Goal: Information Seeking & Learning: Learn about a topic

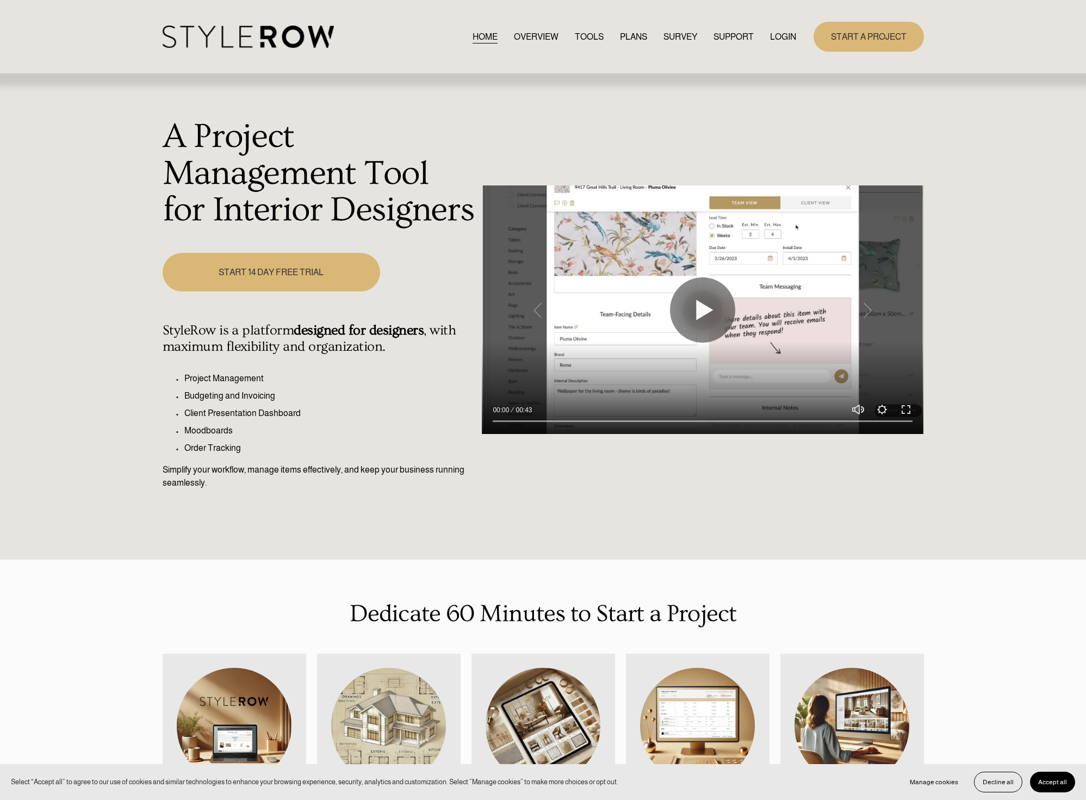
click at [530, 39] on link "OVERVIEW" at bounding box center [536, 36] width 45 height 15
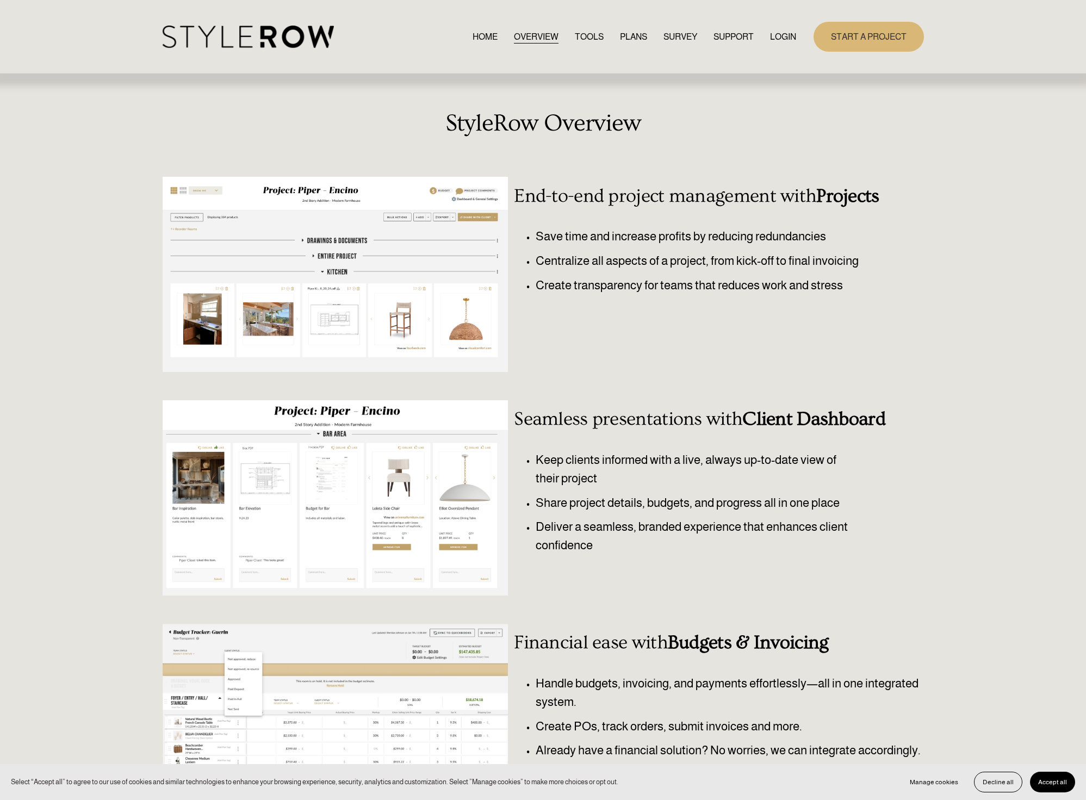
click at [580, 32] on link "TOOLS" at bounding box center [589, 36] width 29 height 15
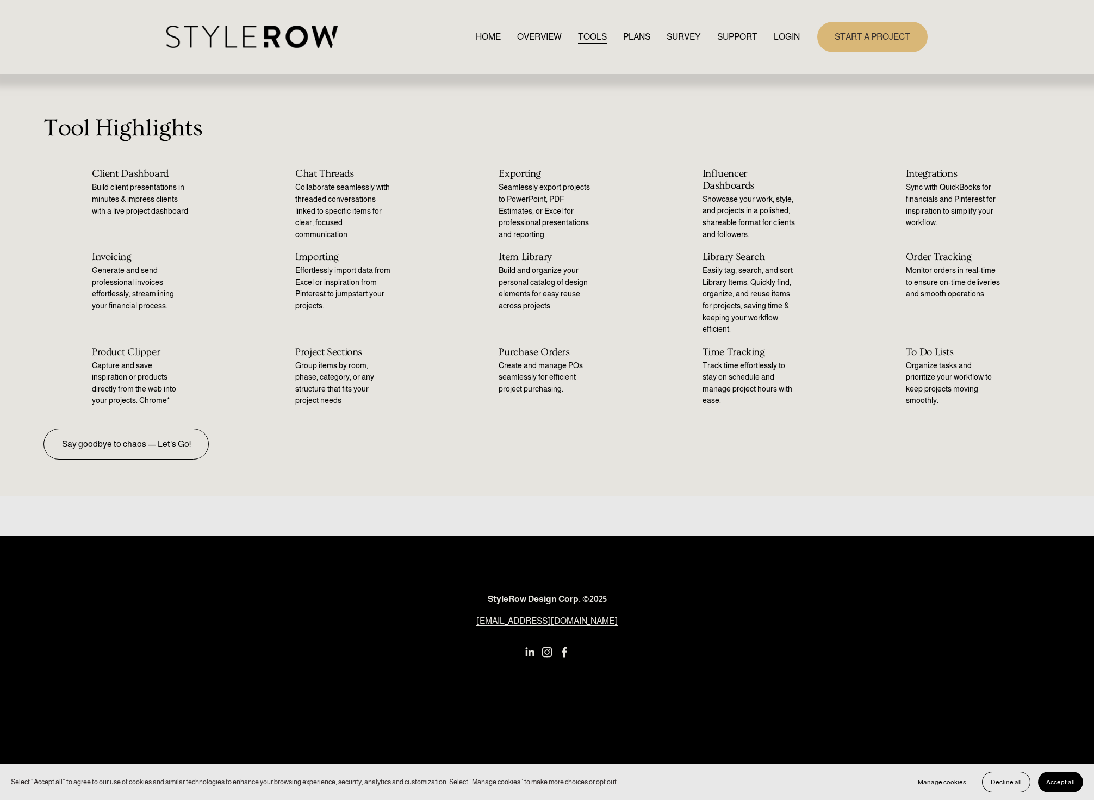
click at [565, 34] on nav "HOME OVERVIEW TOOLS PLANS SURVEY SUPPORT QUESTIONS FEATURED STYLEBOARD RESOURCE…" at bounding box center [638, 36] width 324 height 15
click at [534, 36] on link "OVERVIEW" at bounding box center [539, 36] width 45 height 15
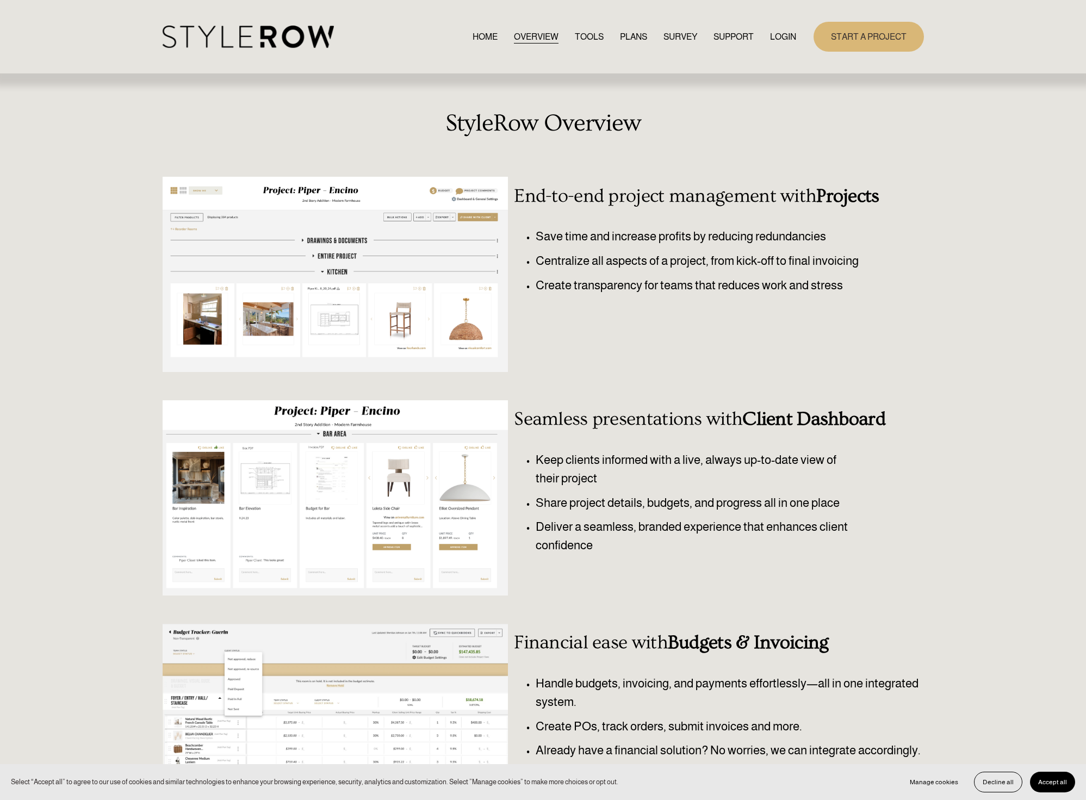
click at [629, 42] on link "PLANS" at bounding box center [633, 36] width 27 height 15
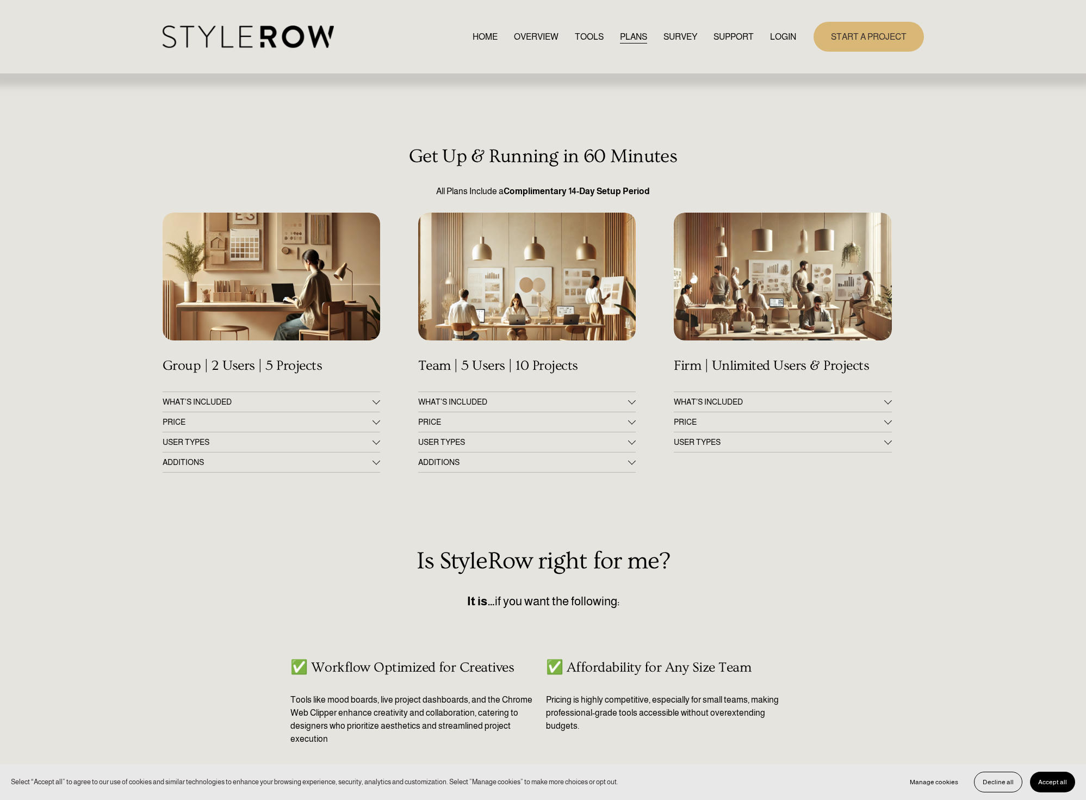
click at [794, 421] on span "PRICE" at bounding box center [779, 422] width 210 height 9
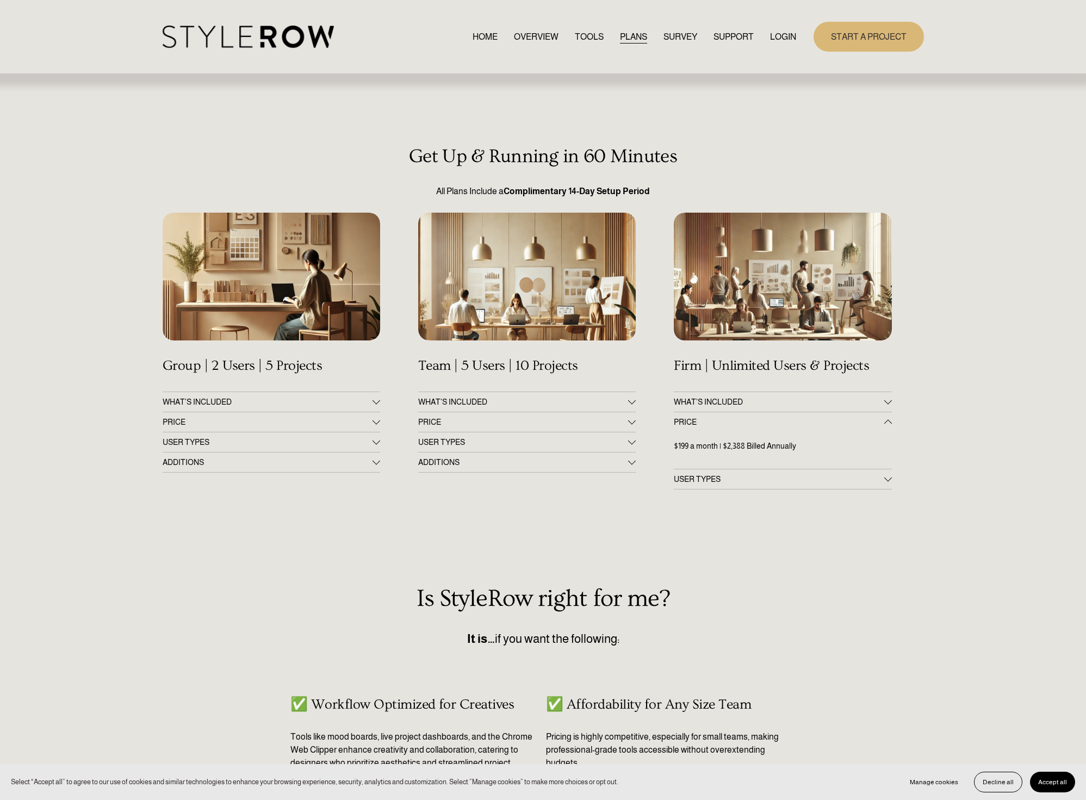
click at [452, 422] on span "PRICE" at bounding box center [523, 422] width 210 height 9
click at [301, 423] on span "PRICE" at bounding box center [268, 422] width 210 height 9
click at [679, 35] on link "SURVEY" at bounding box center [681, 36] width 34 height 15
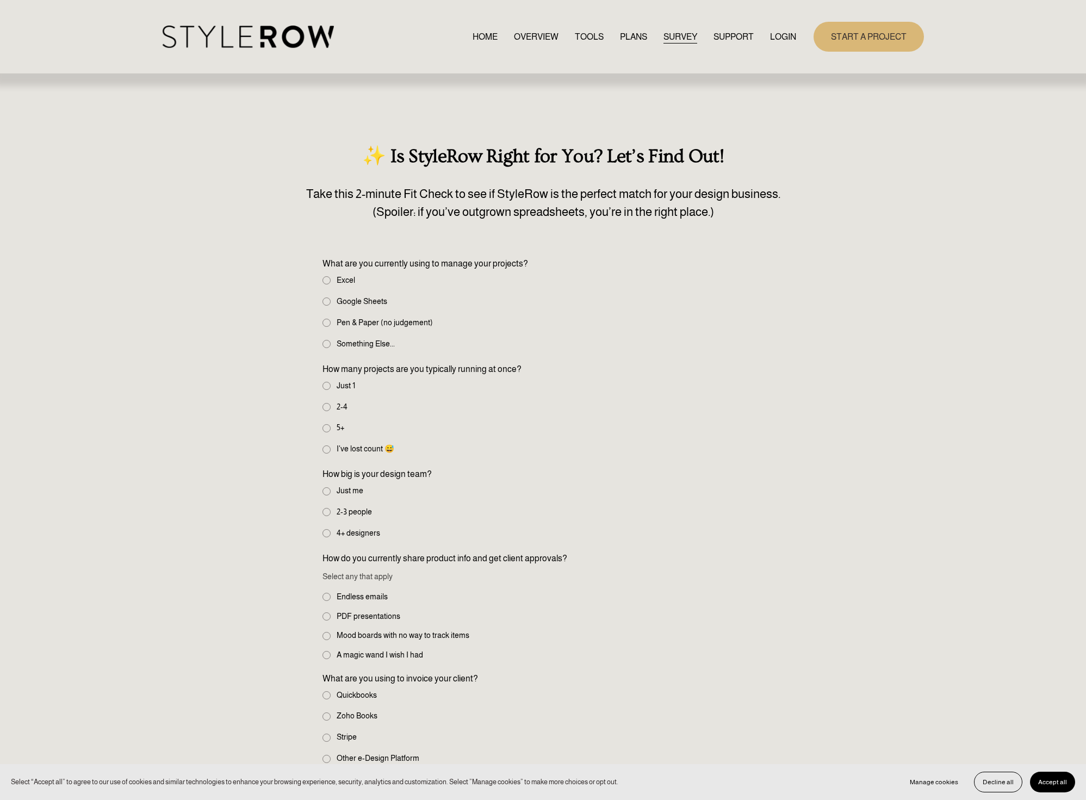
click at [721, 38] on span "SUPPORT" at bounding box center [734, 36] width 40 height 13
click at [634, 28] on div "HOME OVERVIEW TOOLS PLANS SURVEY SUPPORT QUESTIONS" at bounding box center [480, 37] width 634 height 22
click at [628, 30] on link "PLANS" at bounding box center [633, 36] width 27 height 15
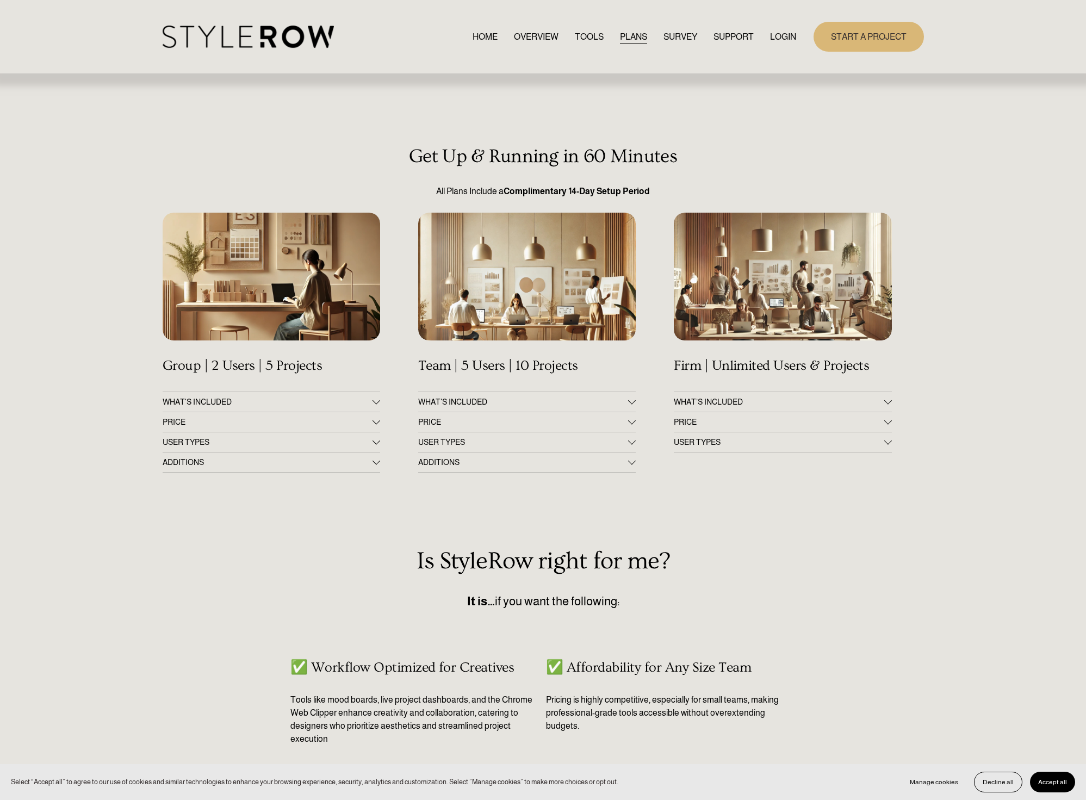
click at [592, 35] on link "TOOLS" at bounding box center [589, 36] width 29 height 15
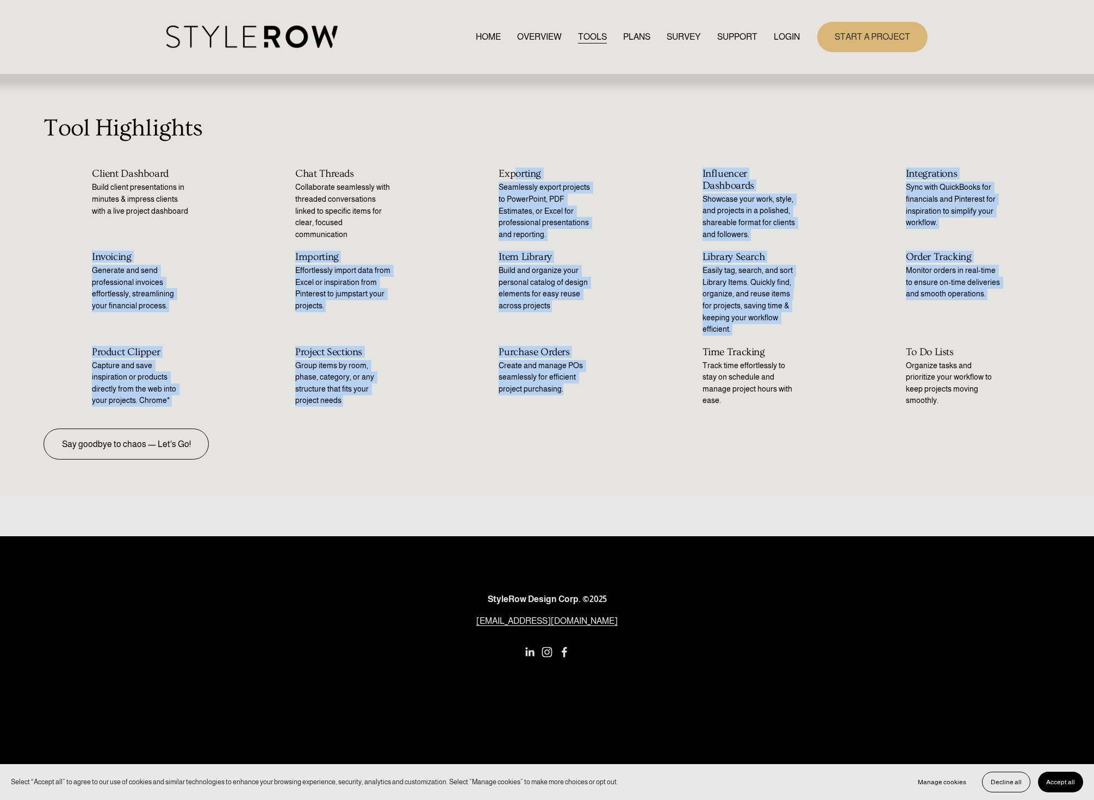
drag, startPoint x: 525, startPoint y: 192, endPoint x: 645, endPoint y: 389, distance: 230.9
click at [645, 389] on ul "Client Dashboard Build client presentations in minutes & impress clients with a…" at bounding box center [547, 287] width 1094 height 239
click at [649, 386] on ul "Client Dashboard Build client presentations in minutes & impress clients with a…" at bounding box center [547, 287] width 1094 height 239
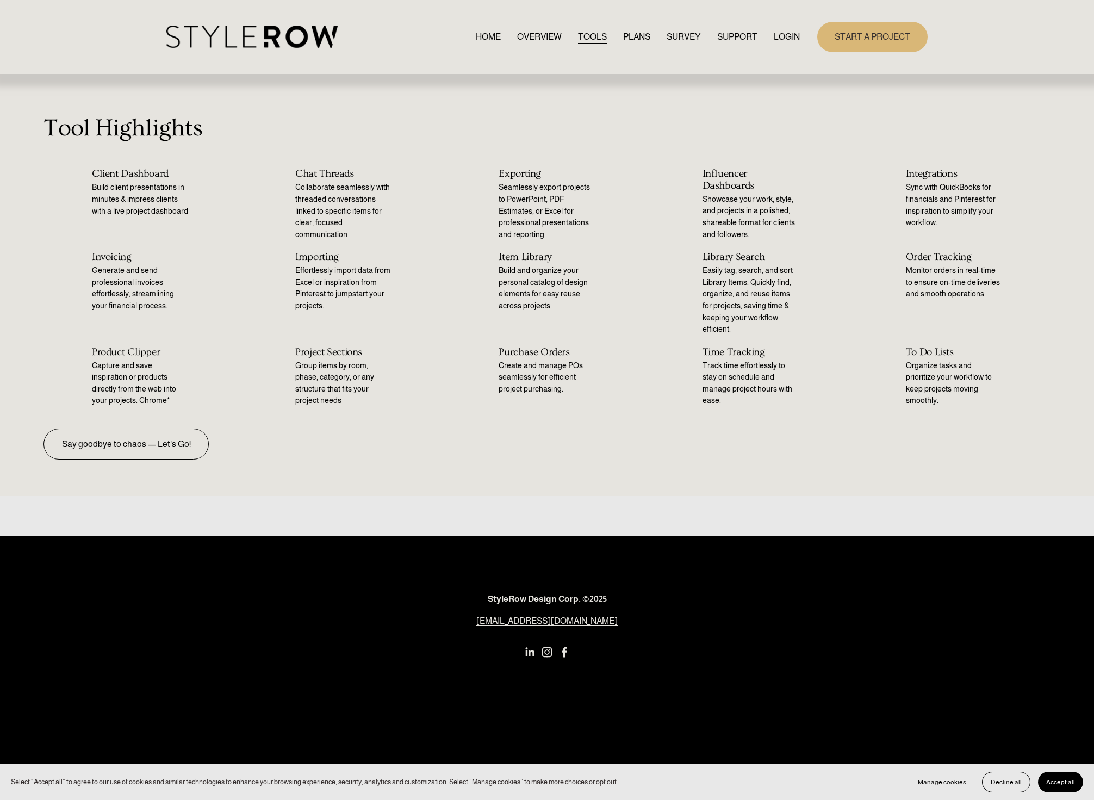
click at [636, 36] on link "PLANS" at bounding box center [636, 36] width 27 height 15
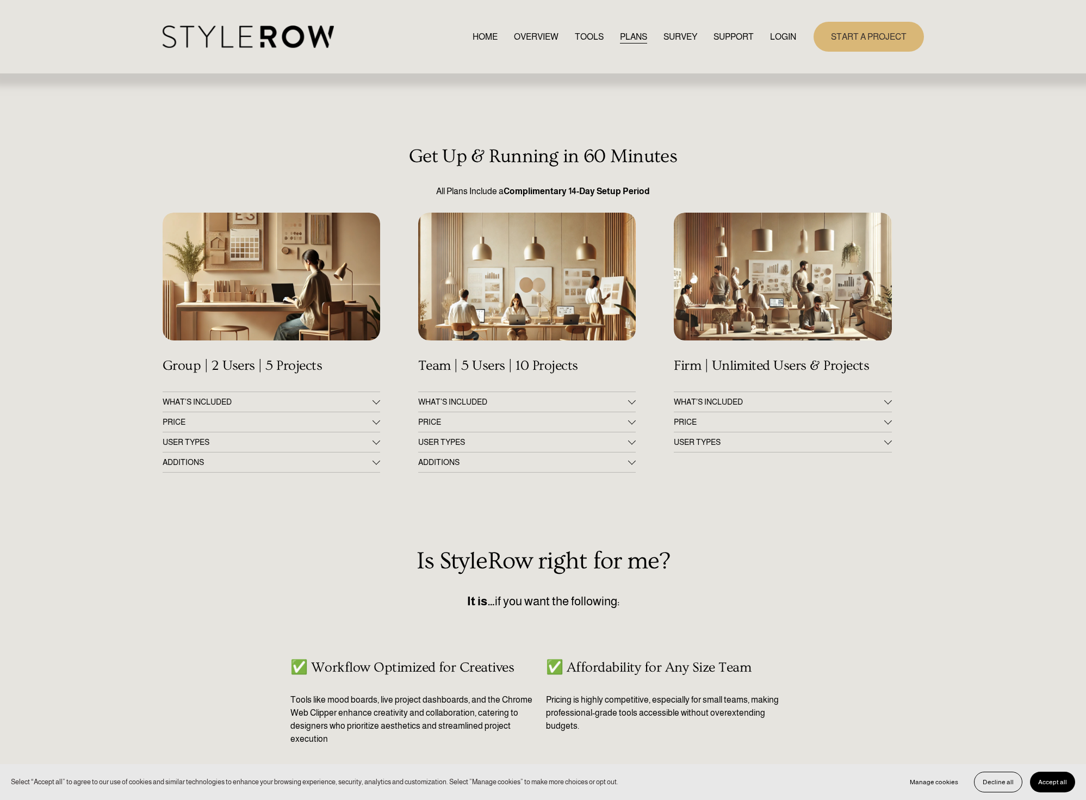
click at [707, 414] on button "PRICE" at bounding box center [783, 422] width 218 height 20
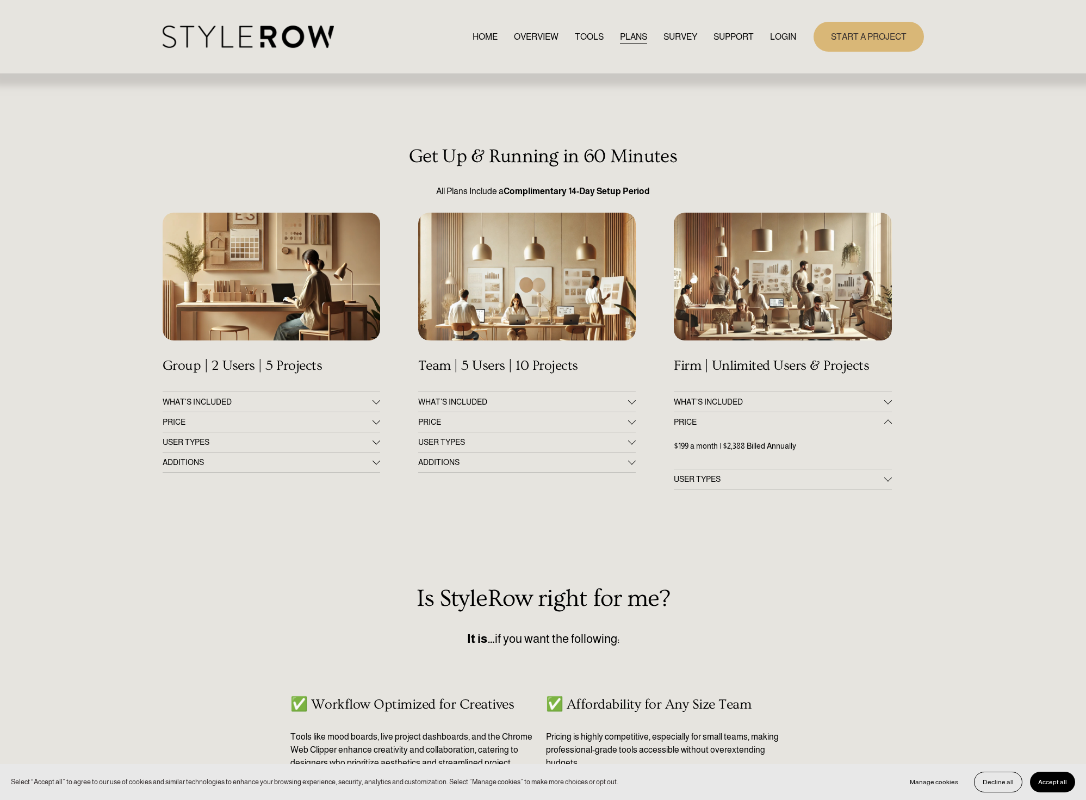
click at [707, 417] on button "PRICE" at bounding box center [783, 422] width 218 height 20
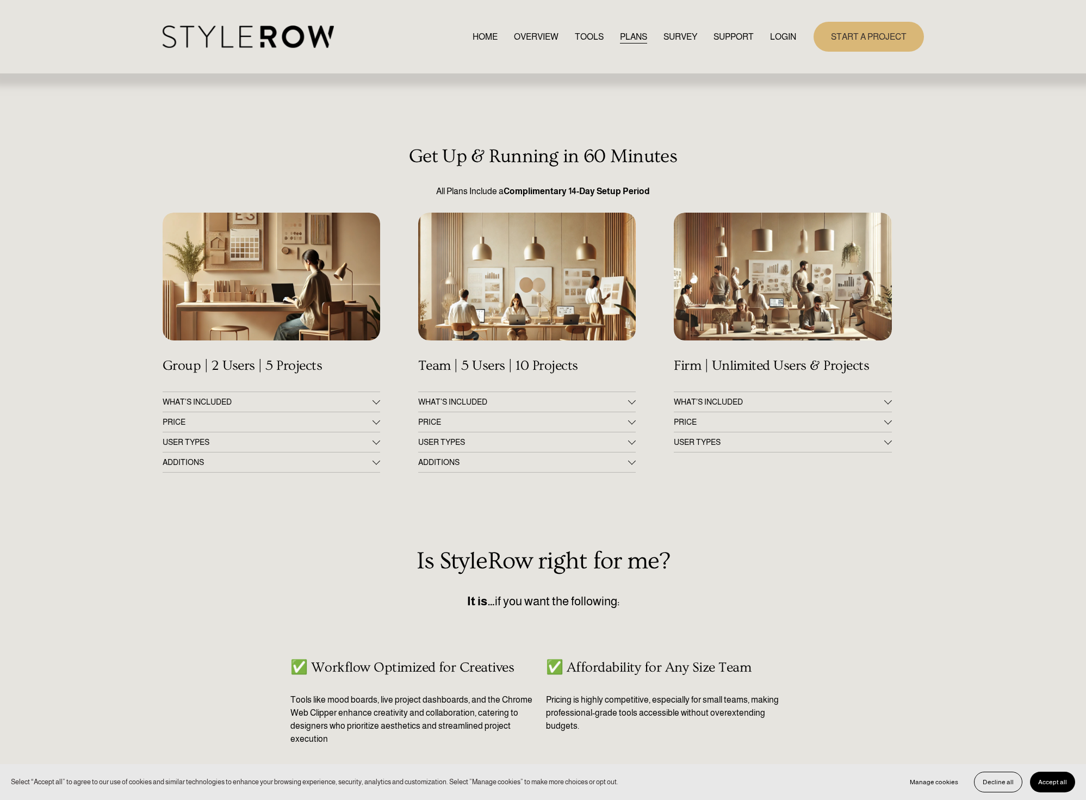
click at [699, 436] on button "USER TYPES" at bounding box center [783, 442] width 218 height 20
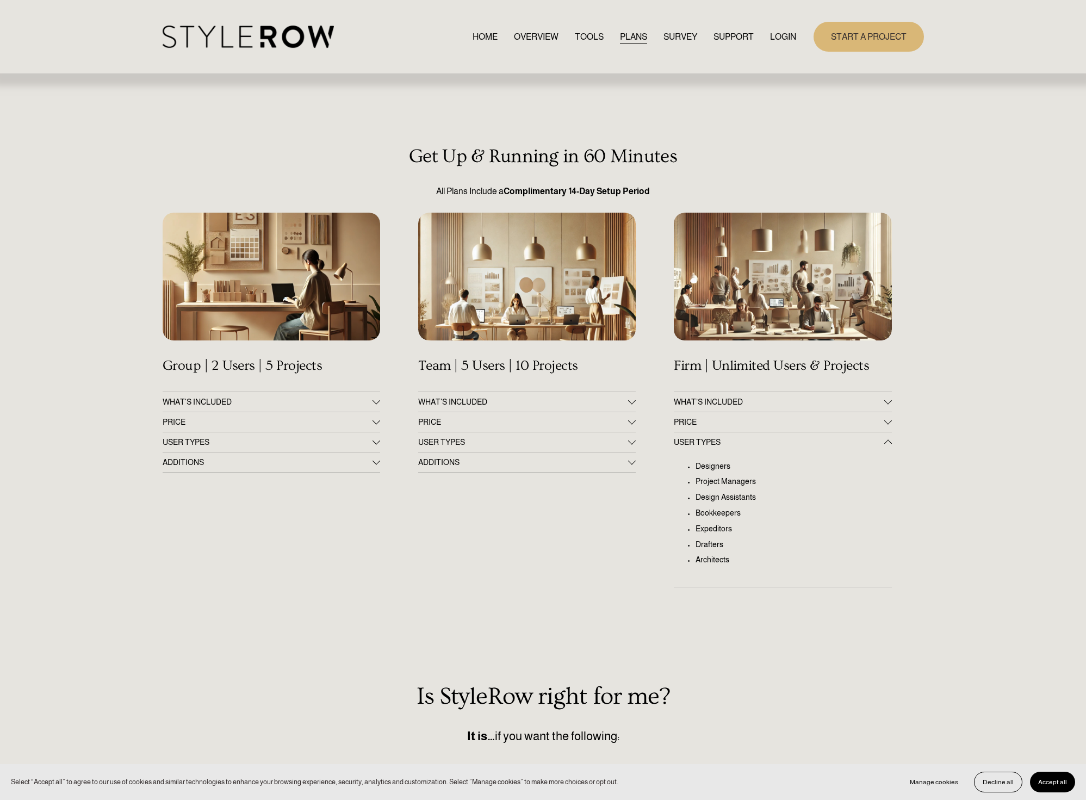
click at [699, 437] on button "USER TYPES" at bounding box center [783, 442] width 218 height 20
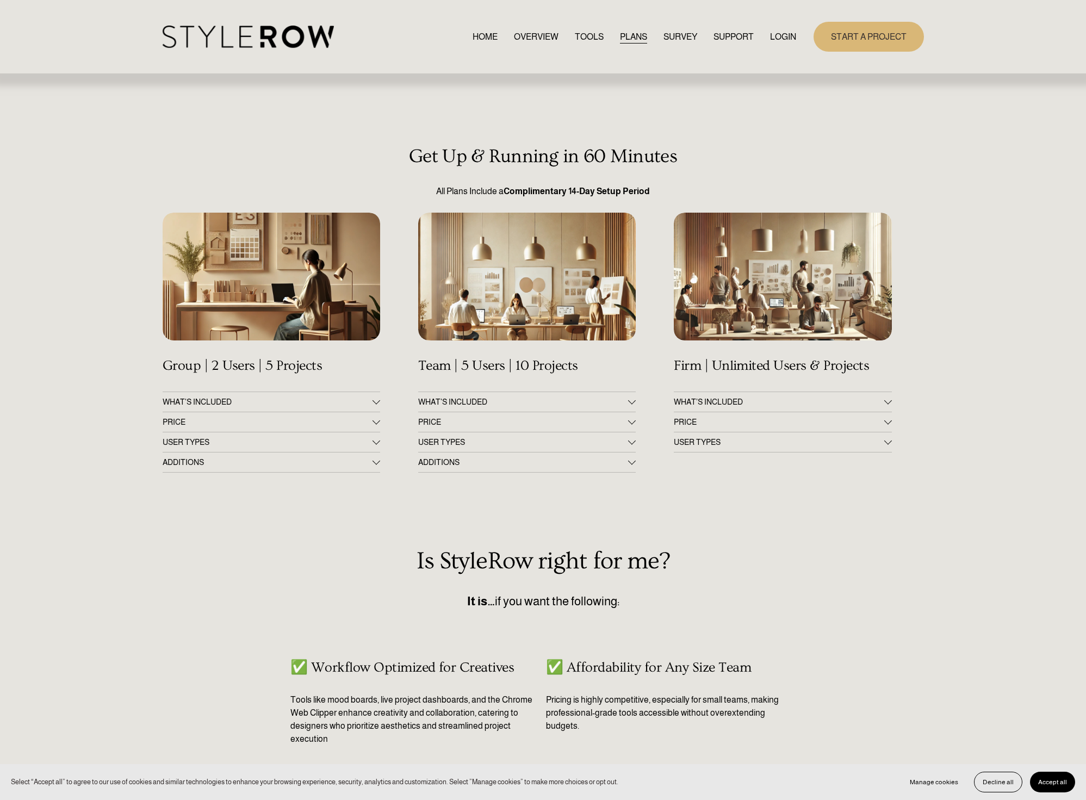
click at [467, 443] on span "USER TYPES" at bounding box center [523, 442] width 210 height 9
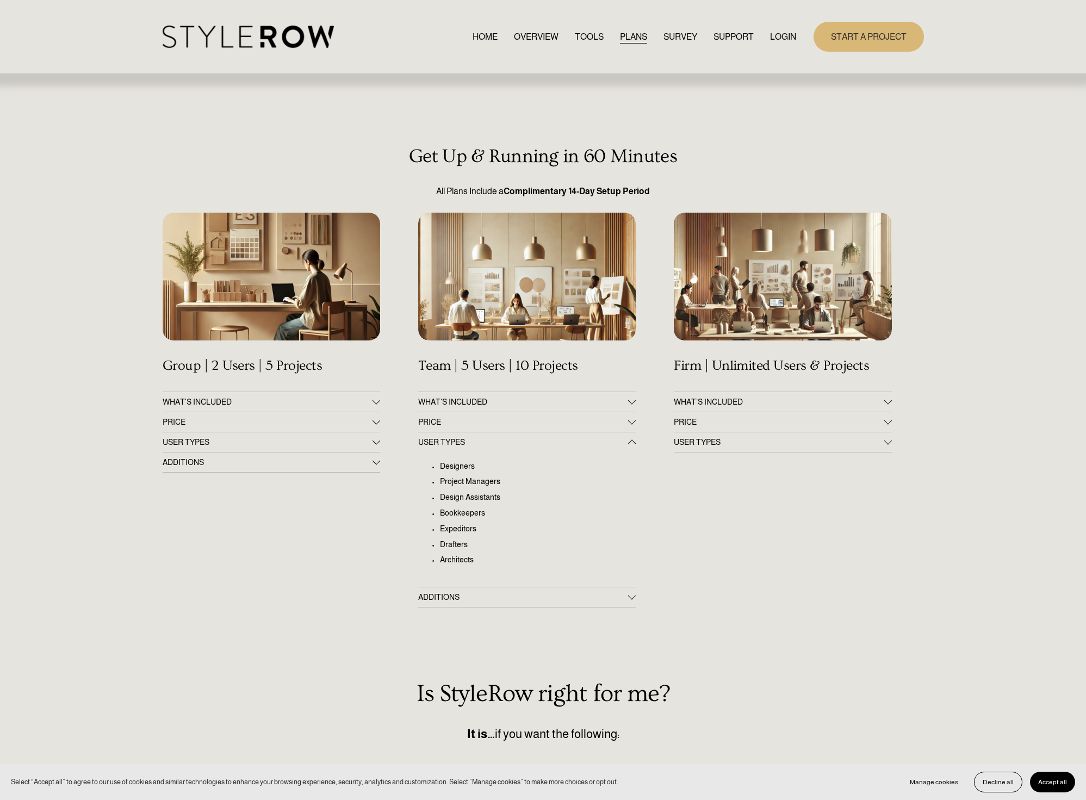
click at [467, 443] on span "USER TYPES" at bounding box center [523, 442] width 210 height 9
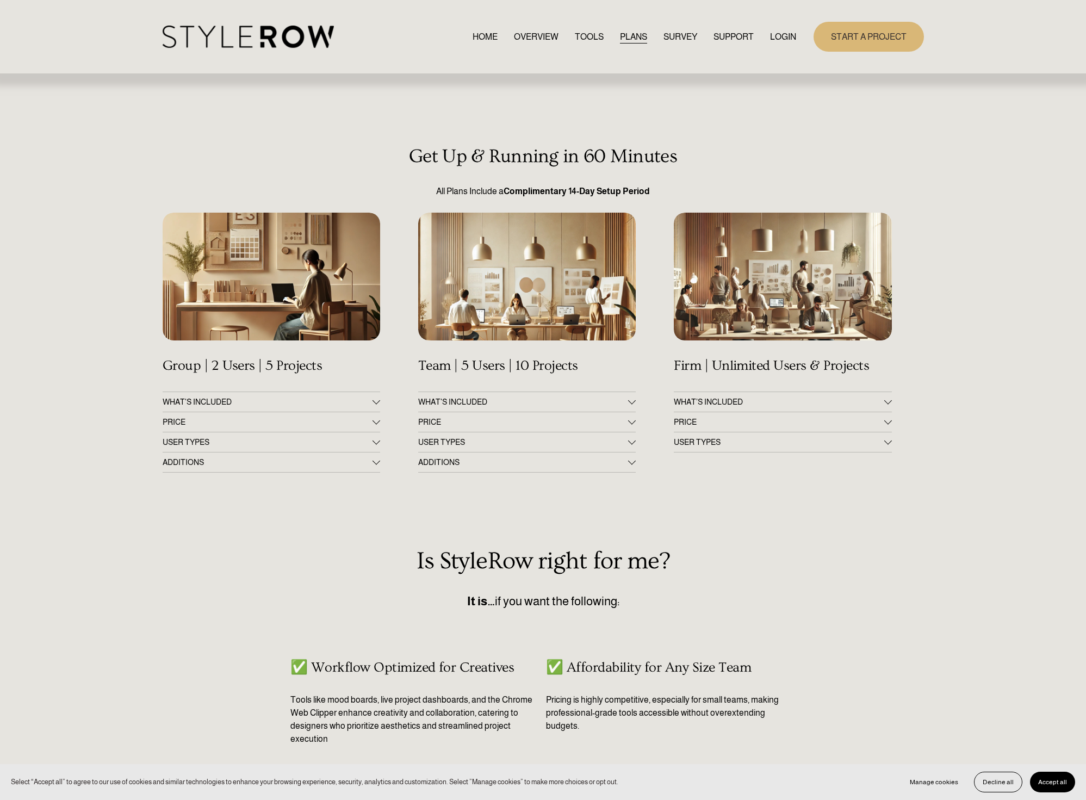
click at [587, 28] on div "HOME OVERVIEW TOOLS PLANS SURVEY SUPPORT QUESTIONS" at bounding box center [480, 37] width 634 height 22
click at [590, 31] on link "TOOLS" at bounding box center [589, 36] width 29 height 15
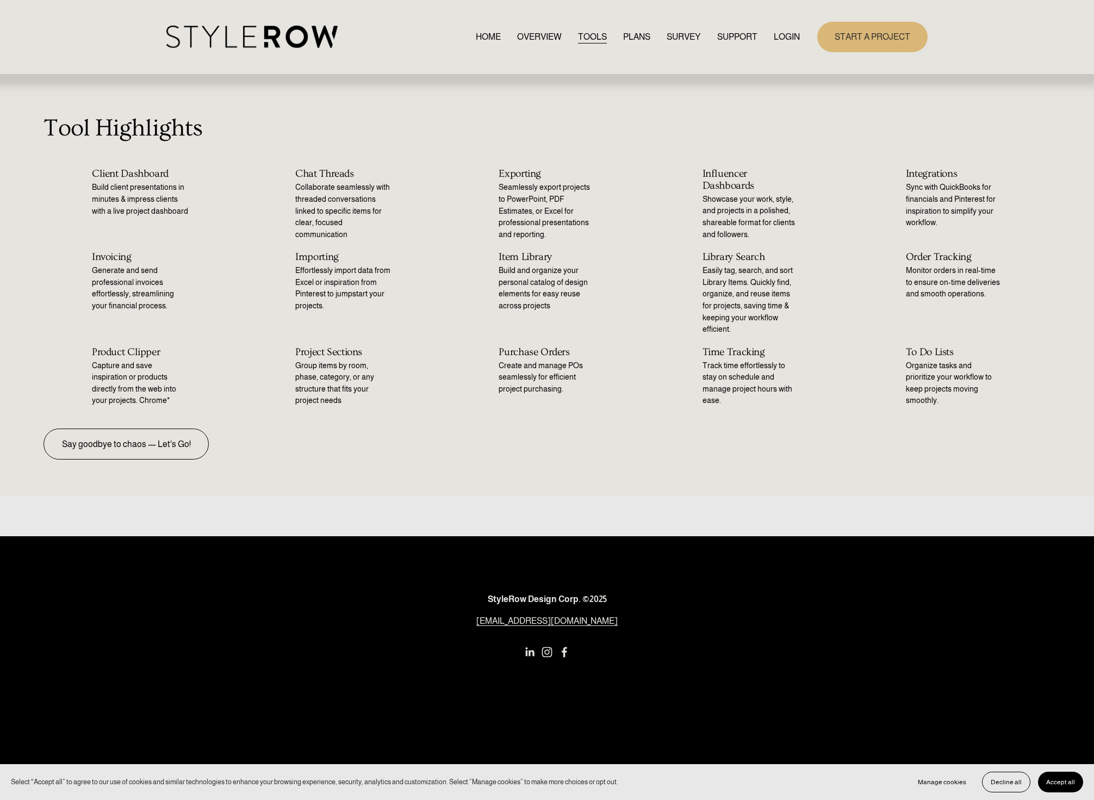
click at [542, 36] on link "OVERVIEW" at bounding box center [539, 36] width 45 height 15
